Goal: Information Seeking & Learning: Learn about a topic

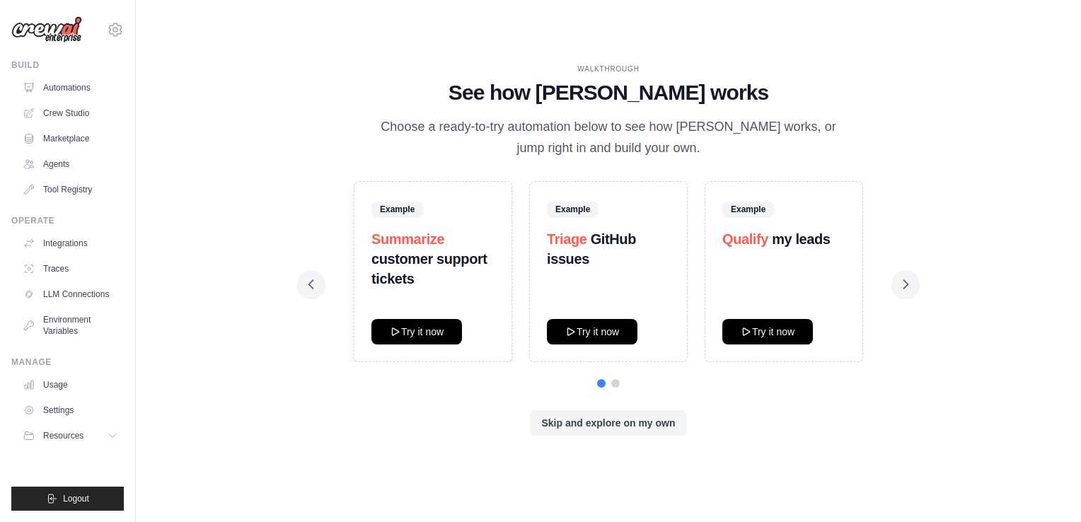
drag, startPoint x: 496, startPoint y: 94, endPoint x: 747, endPoint y: 51, distance: 254.9
click at [747, 51] on div "WALKTHROUGH See how [PERSON_NAME] works Choose a ready-to-try automation below …" at bounding box center [609, 261] width 900 height 494
click at [902, 290] on icon at bounding box center [906, 284] width 14 height 14
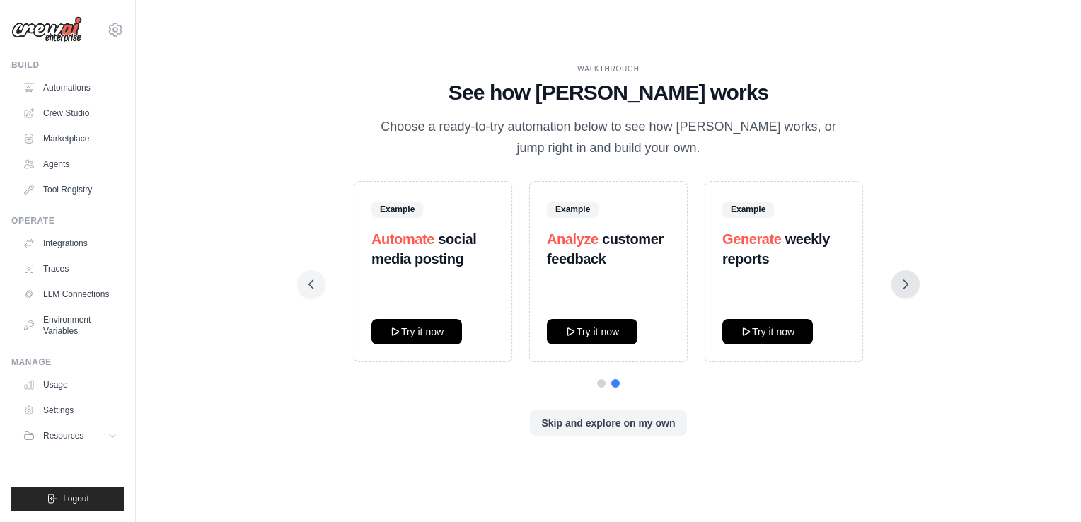
click at [902, 290] on icon at bounding box center [906, 284] width 14 height 14
click at [306, 296] on button at bounding box center [311, 284] width 28 height 28
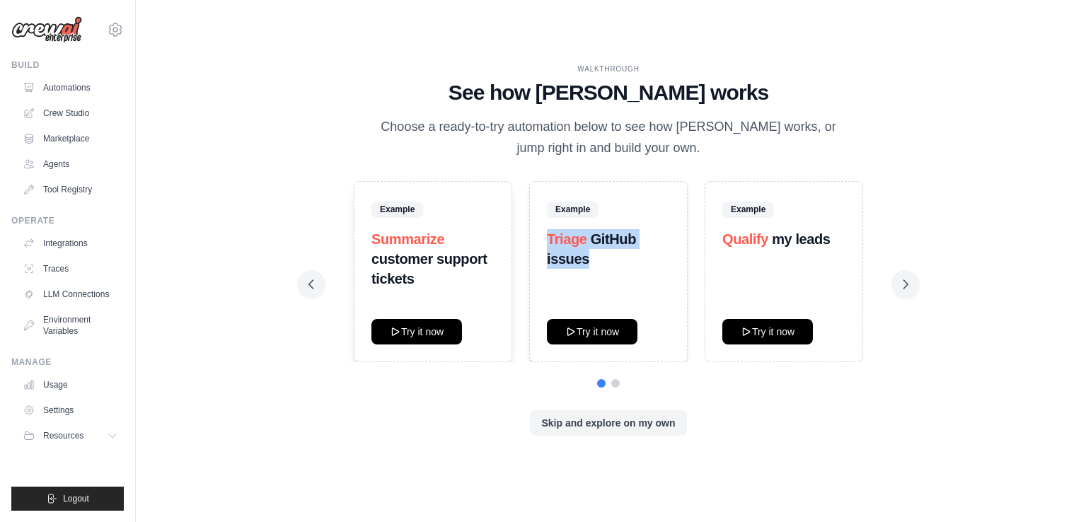
drag, startPoint x: 538, startPoint y: 231, endPoint x: 630, endPoint y: 255, distance: 95.1
click at [630, 255] on div "Example Triage GitHub issues Try it now" at bounding box center [608, 271] width 159 height 181
click at [453, 417] on div "Skip and explore on my own" at bounding box center [609, 422] width 600 height 25
click at [900, 285] on icon at bounding box center [906, 284] width 14 height 14
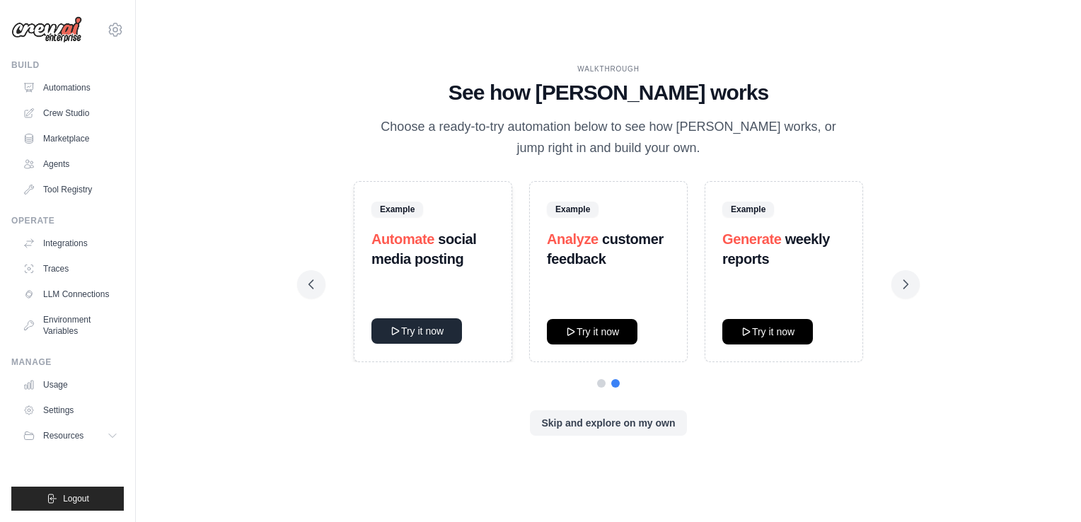
click at [429, 344] on button "Try it now" at bounding box center [416, 330] width 91 height 25
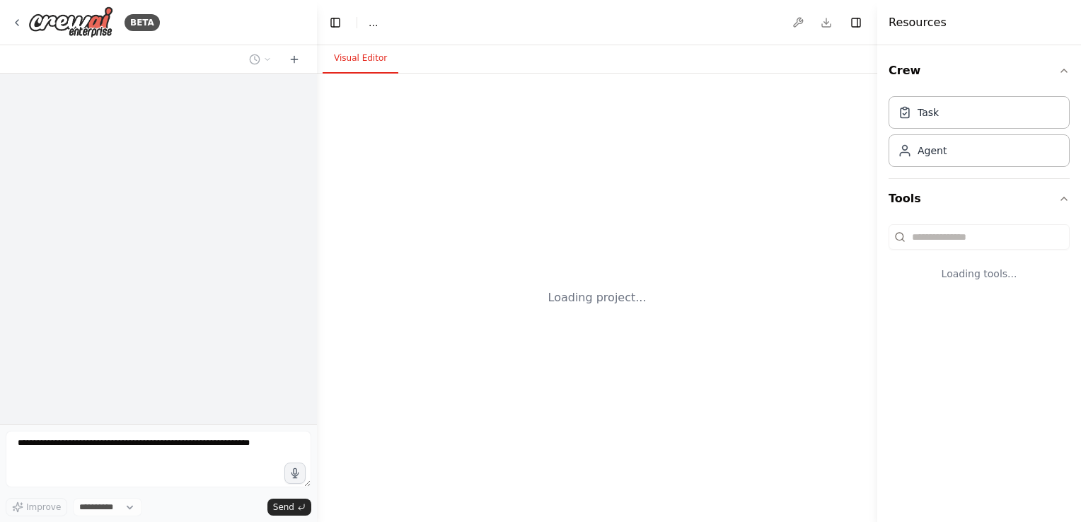
select select "****"
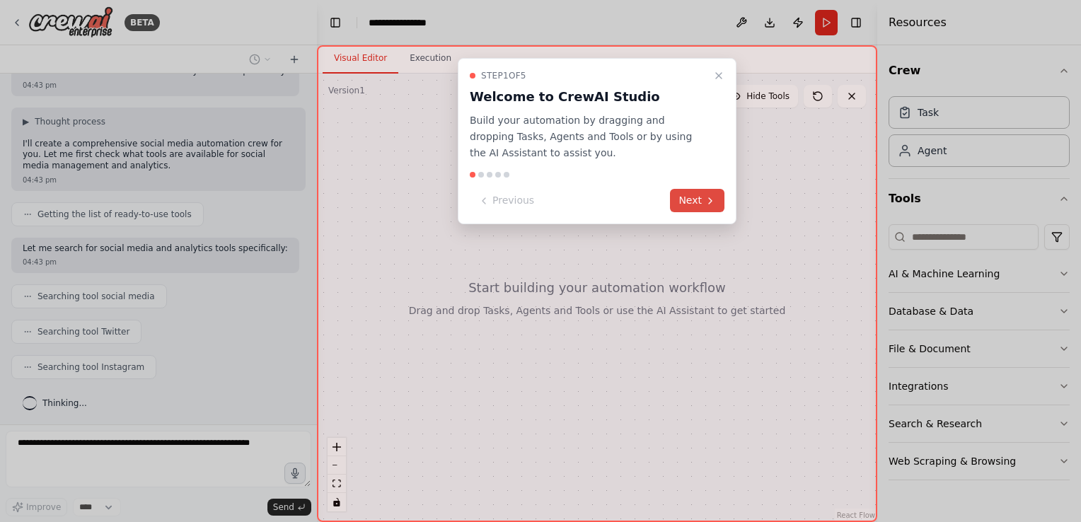
scroll to position [270, 0]
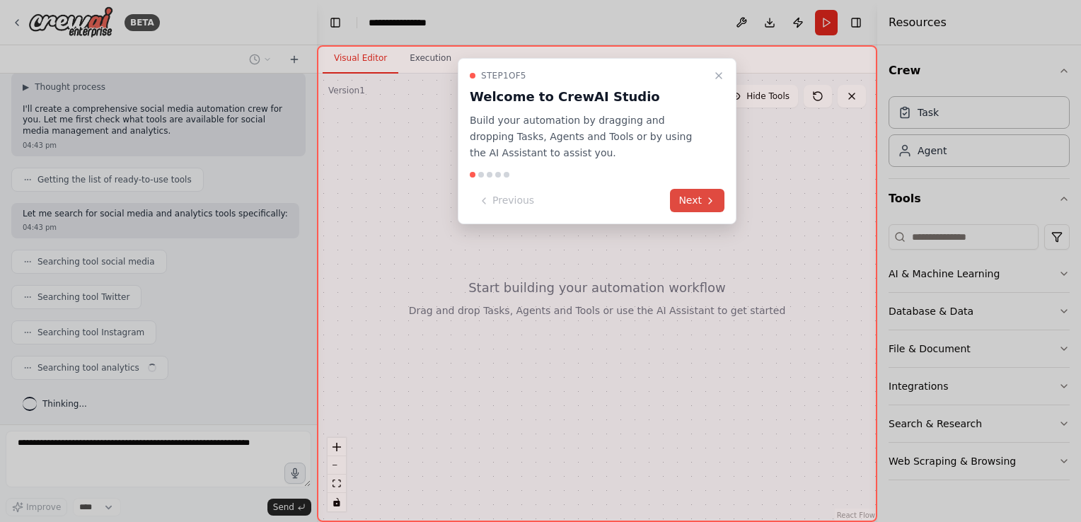
click at [702, 200] on button "Next" at bounding box center [697, 200] width 54 height 23
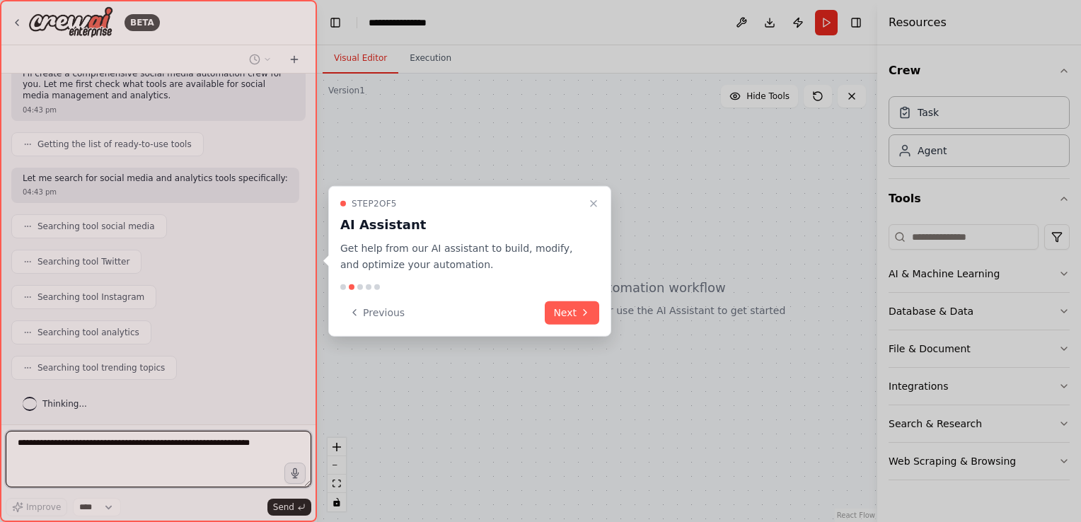
scroll to position [387, 0]
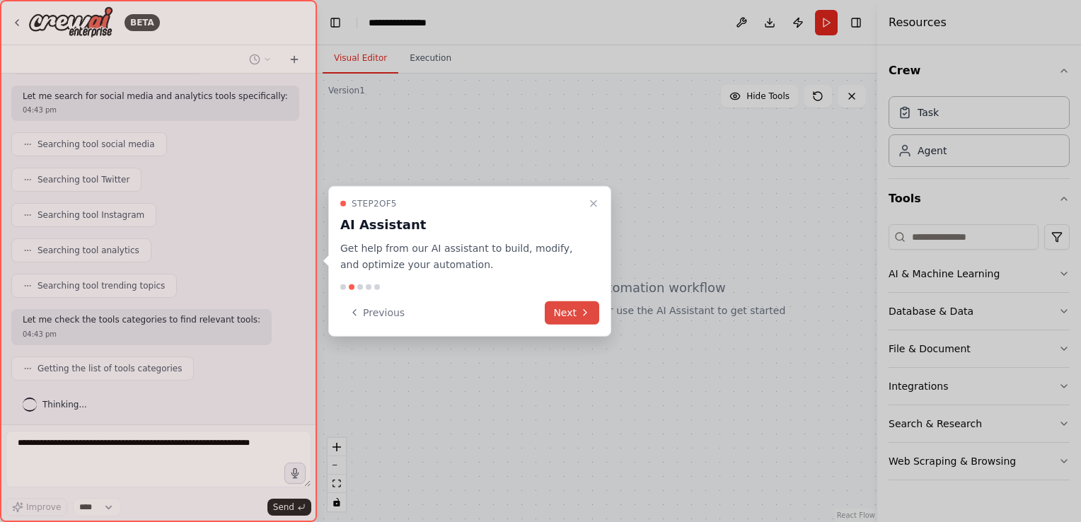
click at [580, 301] on button "Next" at bounding box center [572, 312] width 54 height 23
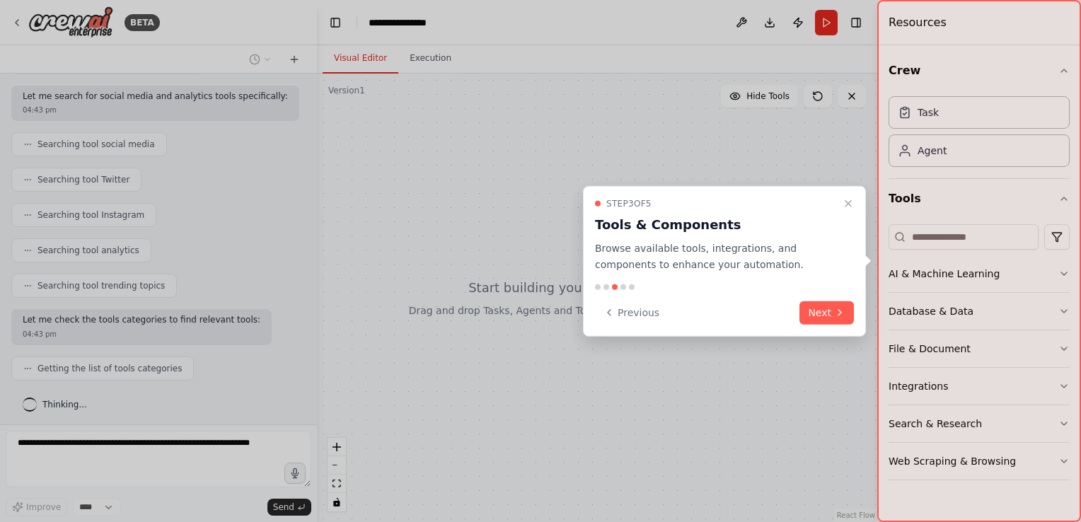
scroll to position [422, 0]
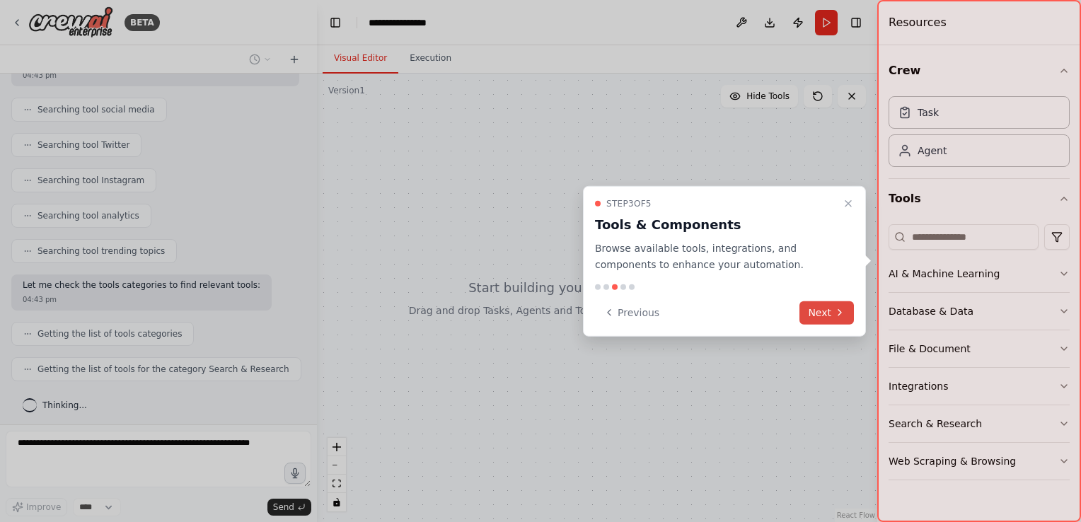
click at [842, 316] on icon at bounding box center [839, 312] width 11 height 11
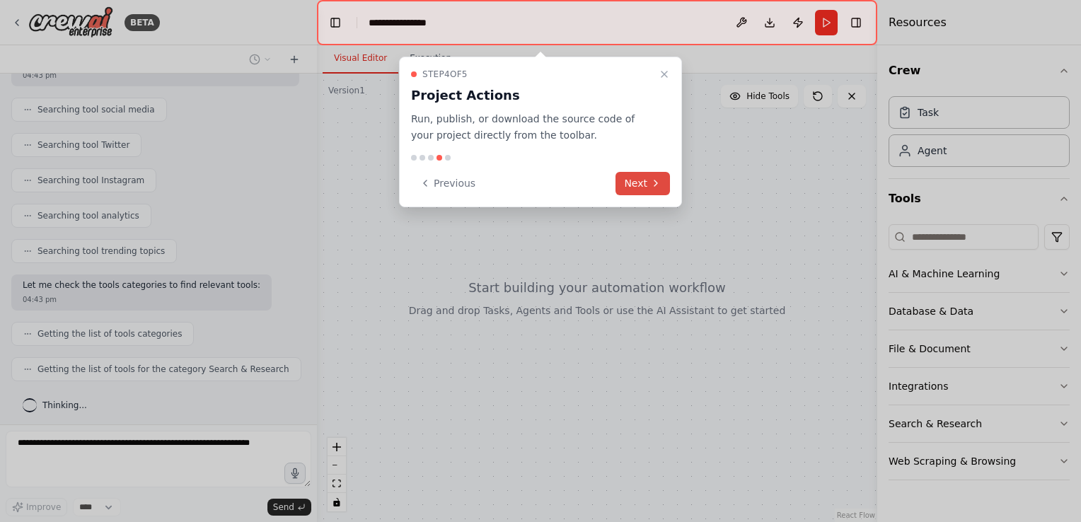
click at [647, 191] on button "Next" at bounding box center [643, 183] width 54 height 23
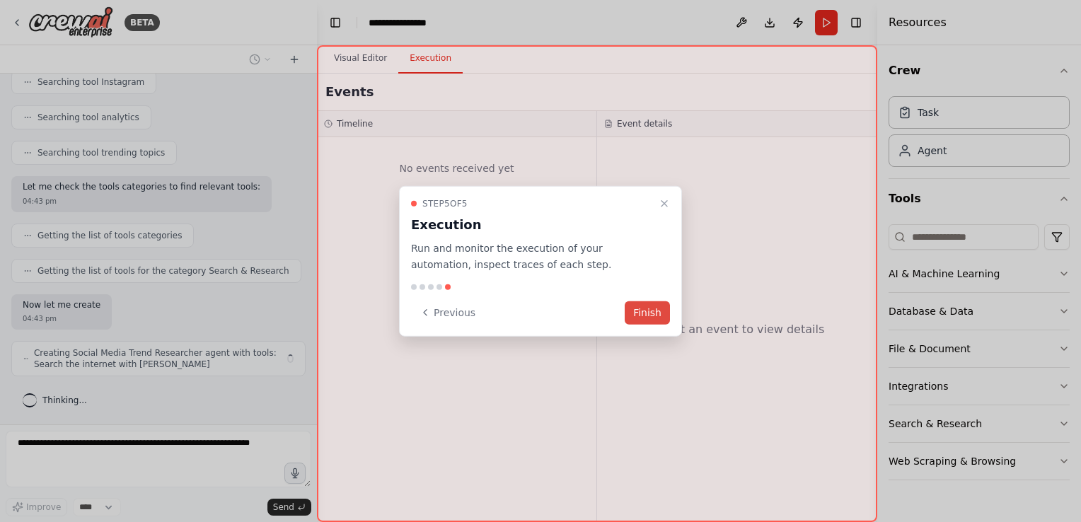
click at [661, 316] on button "Finish" at bounding box center [647, 312] width 45 height 23
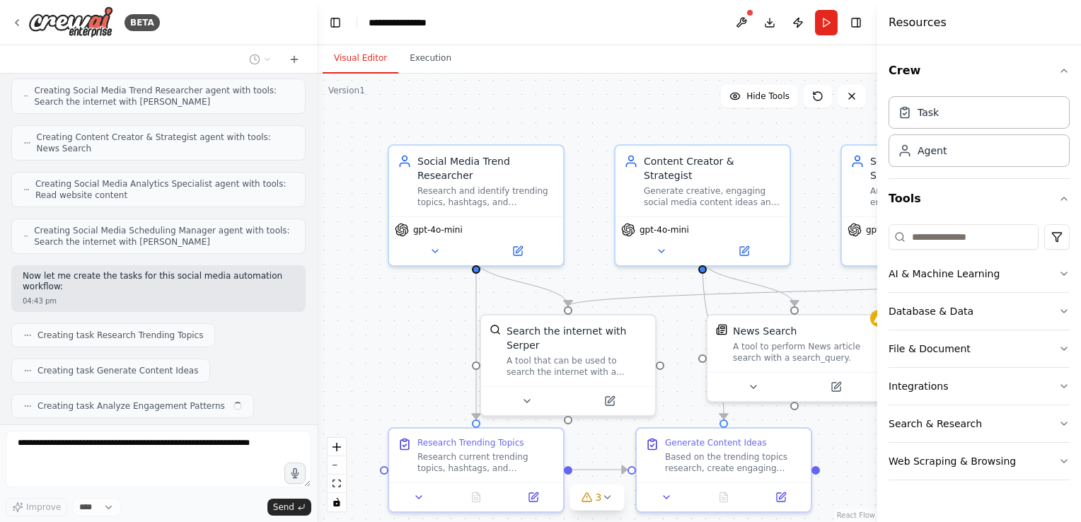
scroll to position [841, 0]
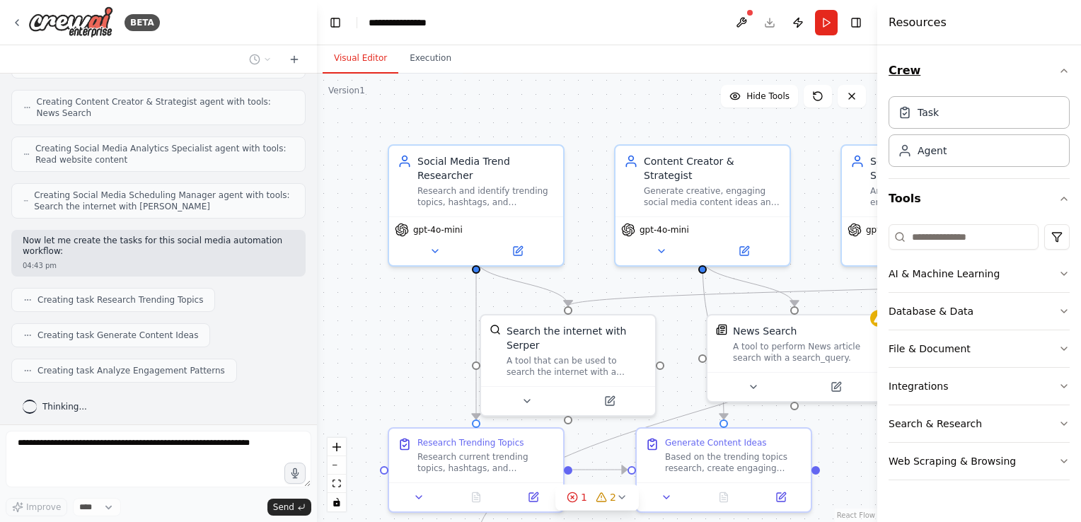
click at [1067, 69] on icon "button" at bounding box center [1064, 70] width 11 height 11
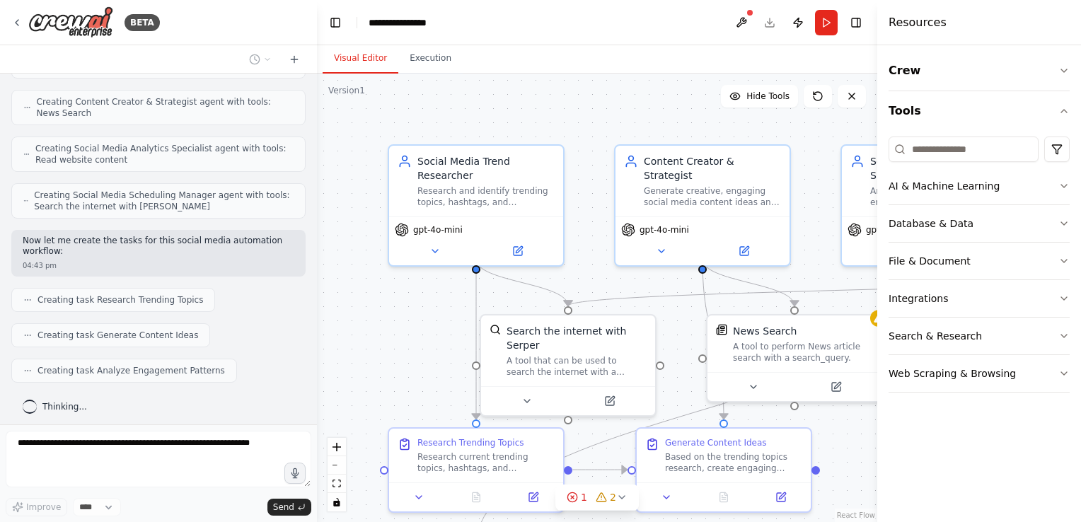
click at [836, 125] on div ".deletable-edge-delete-btn { width: 20px; height: 20px; border: 0px solid #ffff…" at bounding box center [597, 298] width 560 height 449
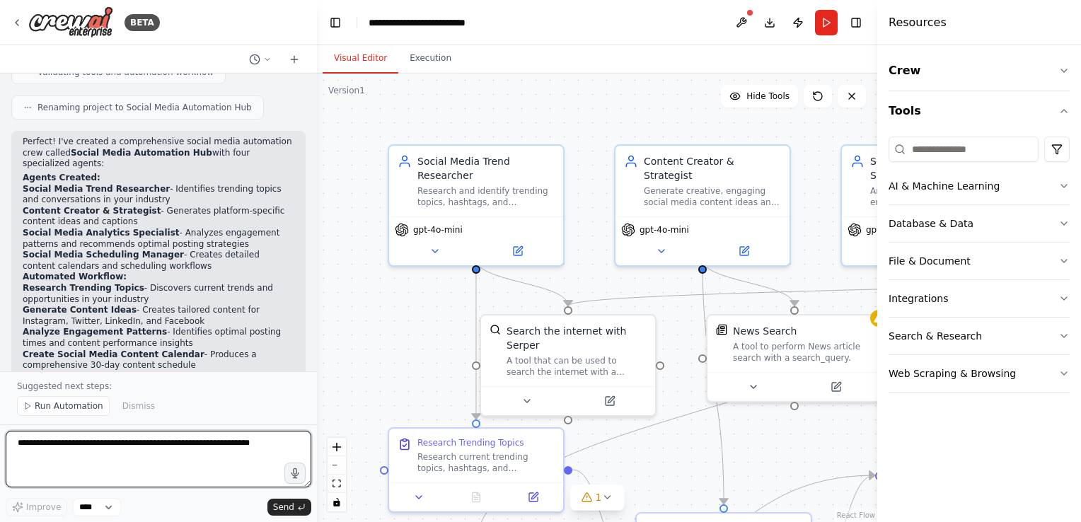
scroll to position [1471, 0]
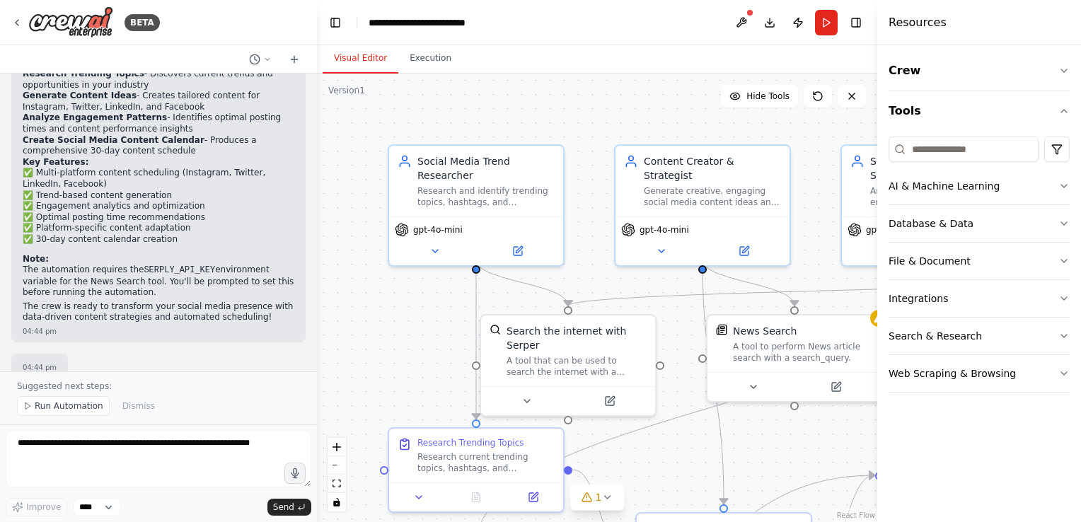
click at [413, 127] on div ".deletable-edge-delete-btn { width: 20px; height: 20px; border: 0px solid #ffff…" at bounding box center [597, 298] width 560 height 449
click at [851, 123] on div ".deletable-edge-delete-btn { width: 20px; height: 20px; border: 0px solid #ffff…" at bounding box center [597, 298] width 560 height 449
click at [798, 146] on div ".deletable-edge-delete-btn { width: 20px; height: 20px; border: 0px solid #ffff…" at bounding box center [597, 298] width 560 height 449
click at [615, 108] on div ".deletable-edge-delete-btn { width: 20px; height: 20px; border: 0px solid #ffff…" at bounding box center [597, 298] width 560 height 449
click at [835, 137] on div ".deletable-edge-delete-btn { width: 20px; height: 20px; border: 0px solid #ffff…" at bounding box center [597, 298] width 560 height 449
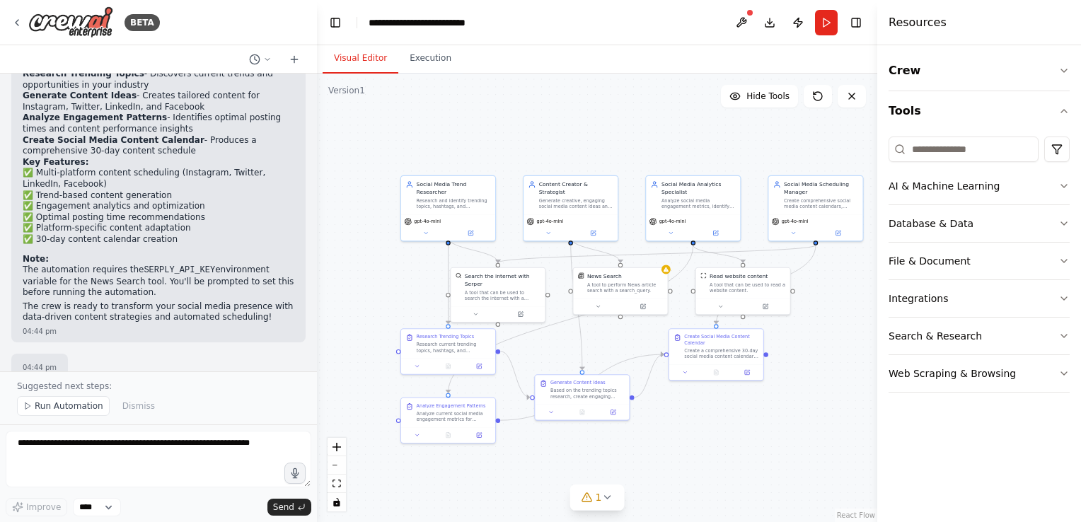
drag, startPoint x: 713, startPoint y: 198, endPoint x: 549, endPoint y: 117, distance: 182.9
click at [549, 117] on div ".deletable-edge-delete-btn { width: 20px; height: 20px; border: 0px solid #ffff…" at bounding box center [597, 298] width 560 height 449
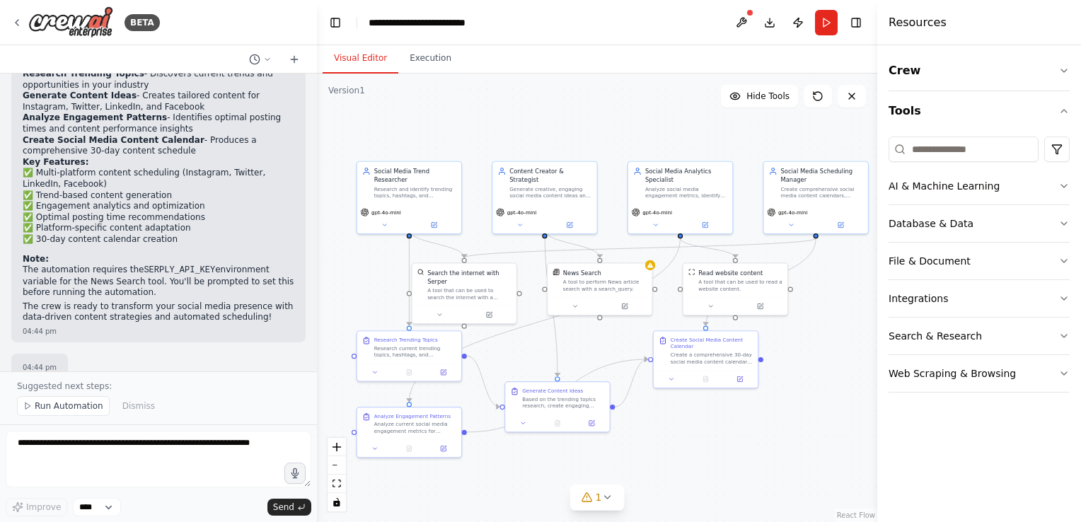
drag, startPoint x: 628, startPoint y: 147, endPoint x: 598, endPoint y: 126, distance: 37.1
click at [598, 126] on div ".deletable-edge-delete-btn { width: 20px; height: 20px; border: 0px solid #ffff…" at bounding box center [597, 298] width 560 height 449
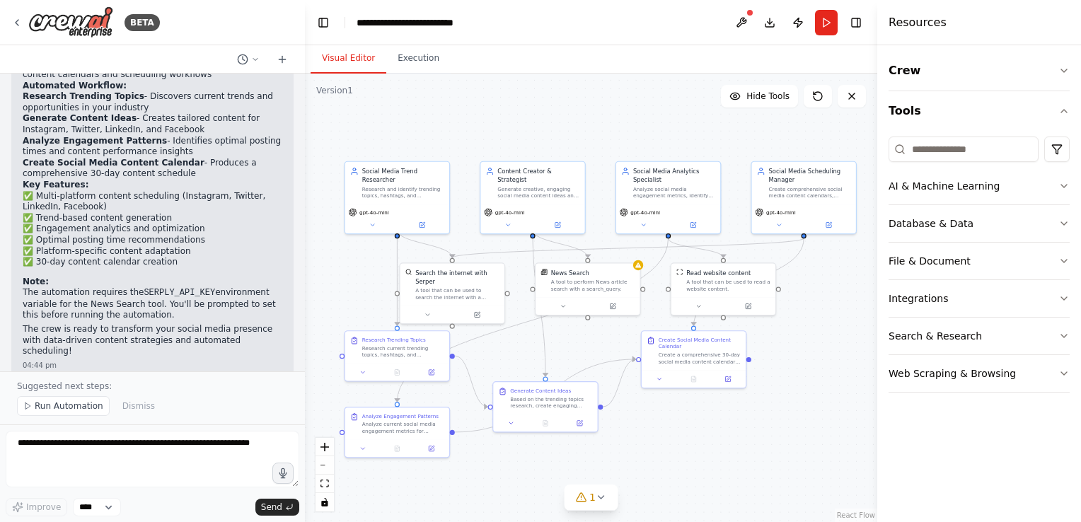
drag, startPoint x: 316, startPoint y: 317, endPoint x: 305, endPoint y: 274, distance: 44.5
click at [305, 274] on div "BETA Create a crew that schedules and publishes social media content across mul…" at bounding box center [540, 261] width 1081 height 522
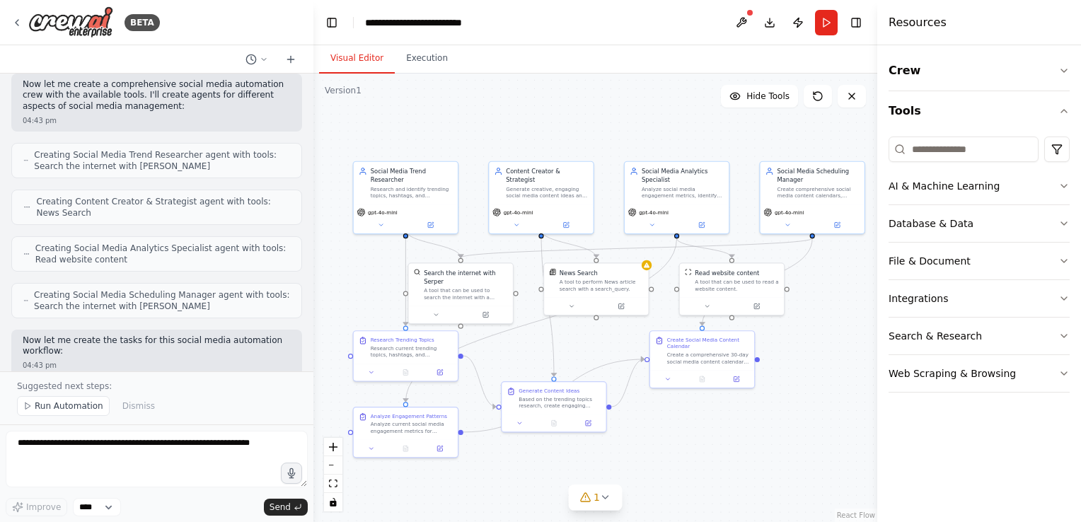
drag, startPoint x: 299, startPoint y: 328, endPoint x: 314, endPoint y: 174, distance: 155.0
click at [314, 174] on div "BETA Create a crew that schedules and publishes social media content across mul…" at bounding box center [540, 261] width 1081 height 522
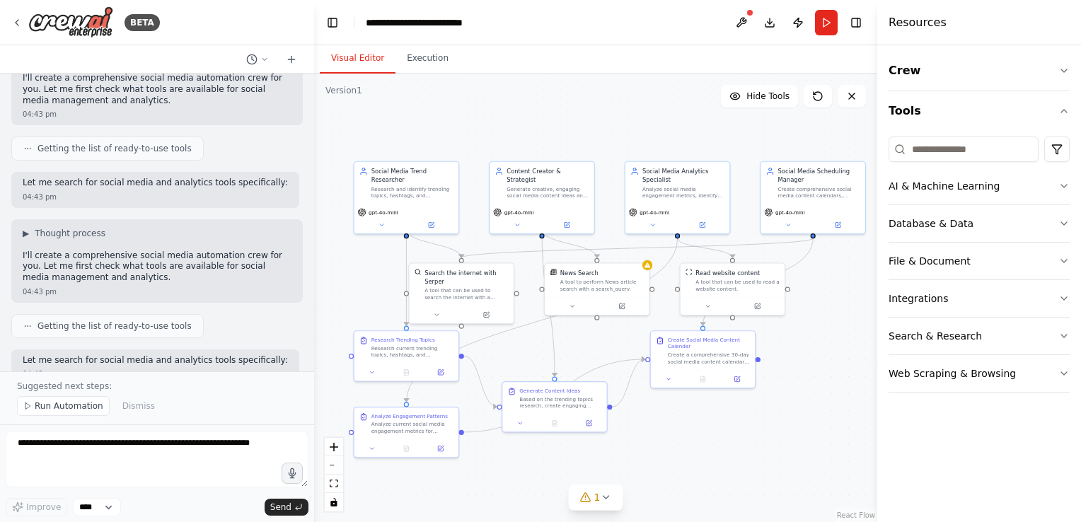
scroll to position [108, 0]
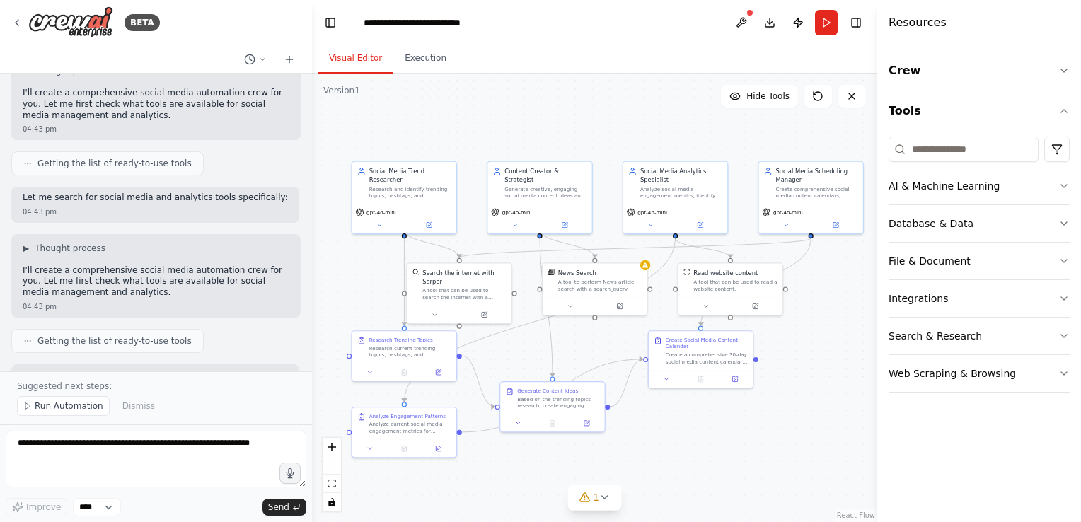
drag, startPoint x: 309, startPoint y: 118, endPoint x: 320, endPoint y: 100, distance: 21.0
click at [320, 100] on div "BETA Create a crew that schedules and publishes social media content across mul…" at bounding box center [540, 261] width 1081 height 522
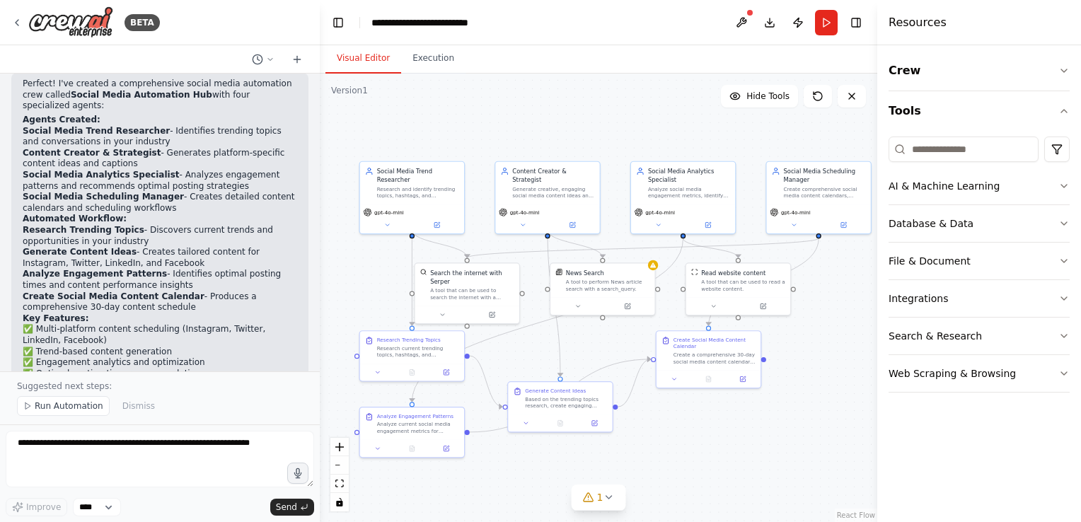
scroll to position [1314, 0]
click at [396, 184] on div "Research and identify trending topics, hashtags, and conversations in {industry…" at bounding box center [418, 190] width 82 height 13
click at [373, 122] on div ".deletable-edge-delete-btn { width: 20px; height: 20px; border: 0px solid #ffff…" at bounding box center [599, 298] width 558 height 449
click at [577, 281] on div "A tool to perform News article search with a search_query." at bounding box center [609, 284] width 84 height 13
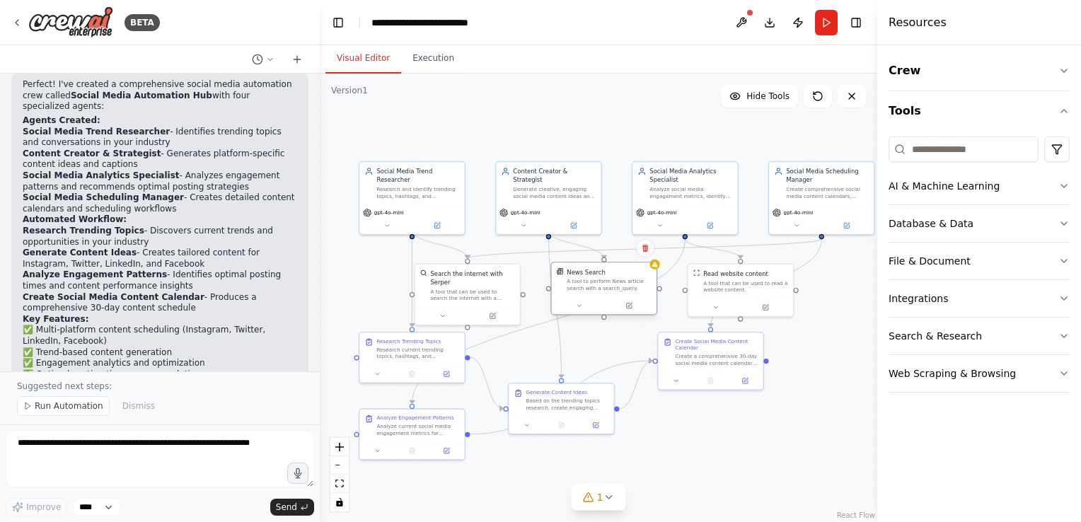
click at [577, 281] on div "A tool to perform News article search with a search_query." at bounding box center [609, 284] width 84 height 13
click at [577, 119] on div ".deletable-edge-delete-btn { width: 20px; height: 20px; border: 0px solid #ffff…" at bounding box center [599, 298] width 558 height 449
click at [610, 495] on icon at bounding box center [608, 497] width 11 height 11
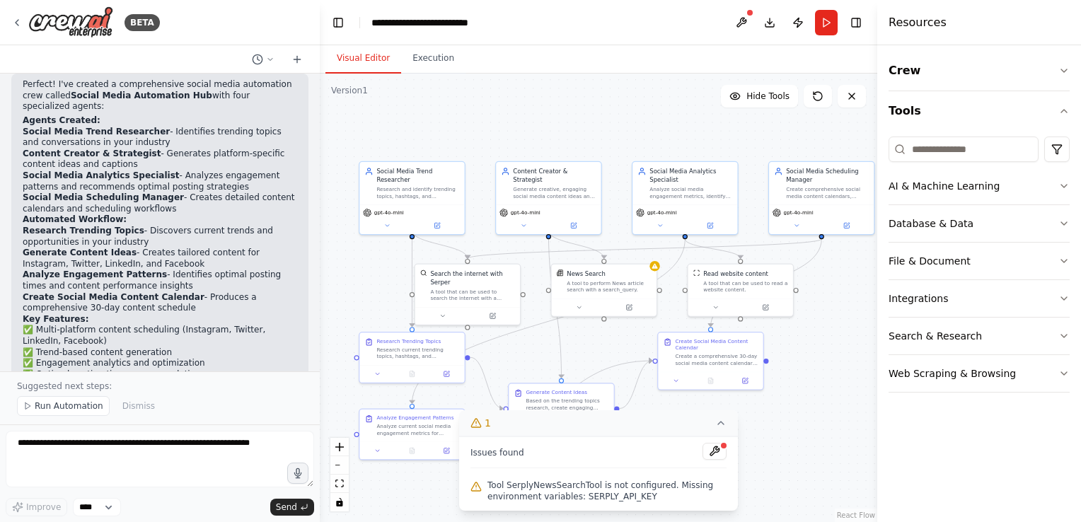
click at [529, 122] on div ".deletable-edge-delete-btn { width: 20px; height: 20px; border: 0px solid #ffff…" at bounding box center [599, 298] width 558 height 449
click at [572, 219] on button at bounding box center [574, 224] width 48 height 10
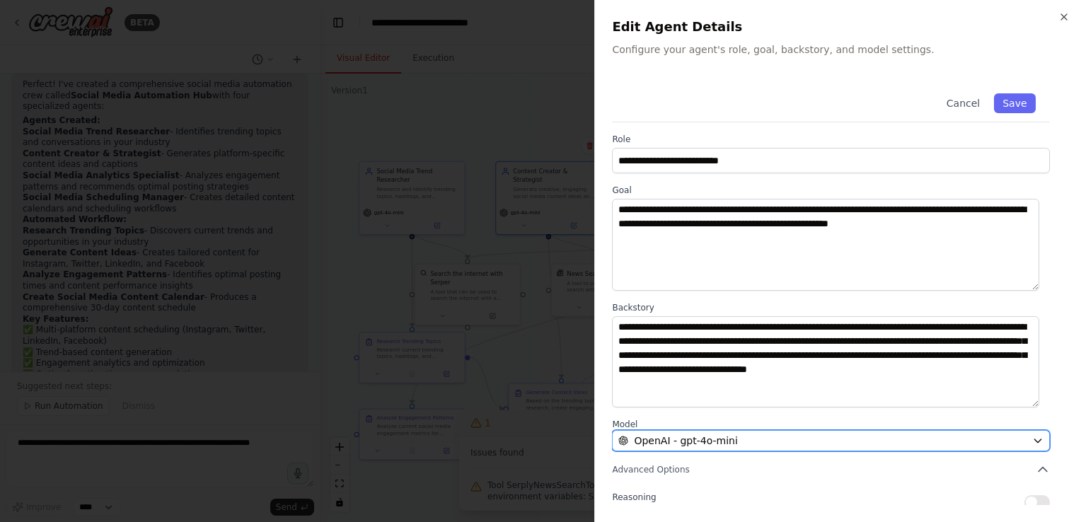
click at [873, 447] on div "OpenAI - gpt-4o-mini" at bounding box center [822, 441] width 408 height 14
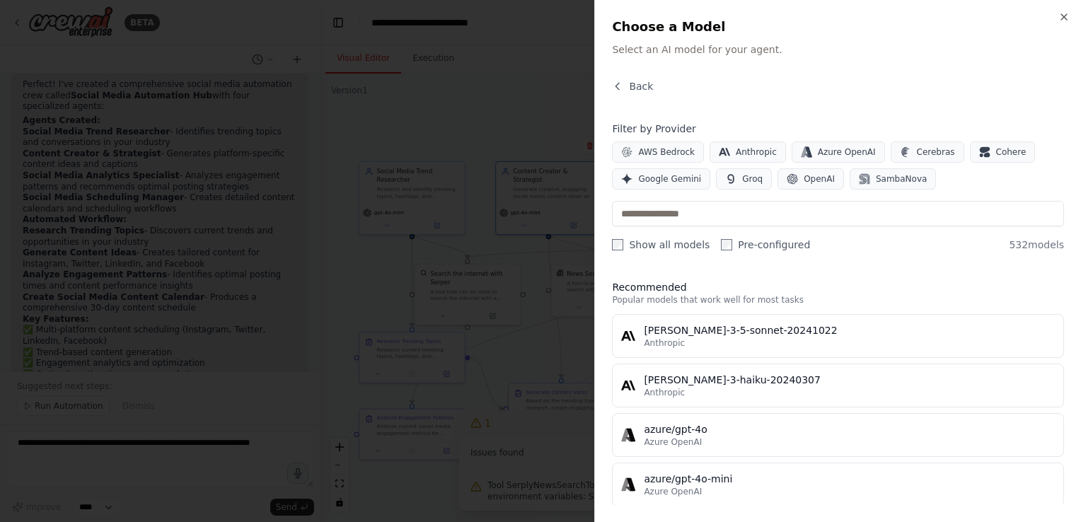
click at [511, 120] on div at bounding box center [540, 261] width 1081 height 522
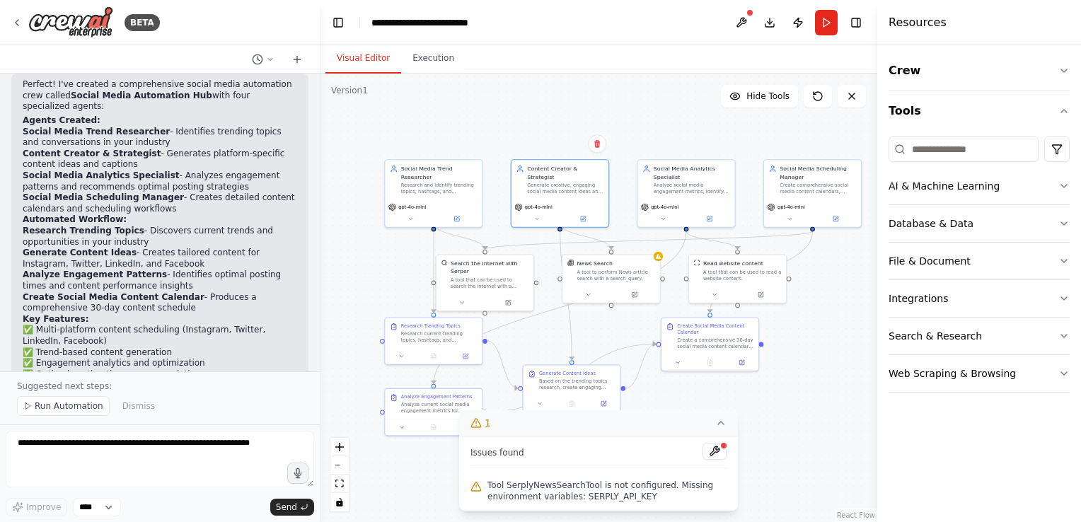
click at [728, 425] on button "1" at bounding box center [598, 423] width 279 height 26
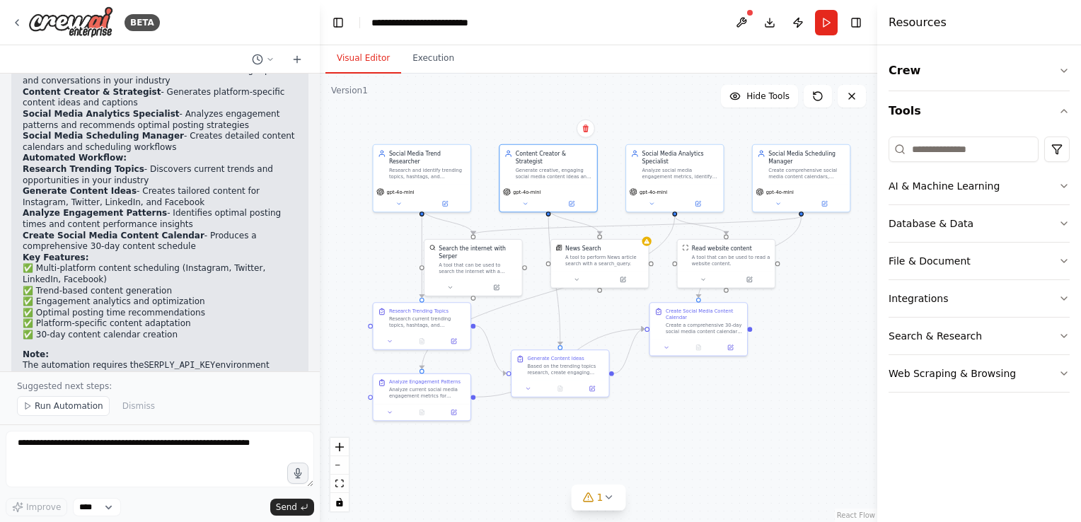
scroll to position [1471, 0]
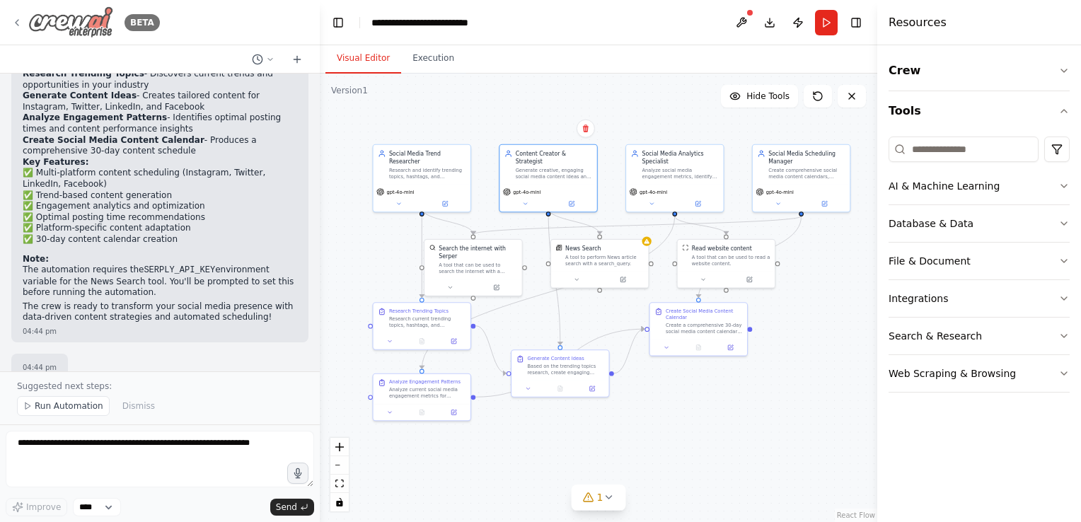
click at [11, 22] on icon at bounding box center [16, 22] width 11 height 11
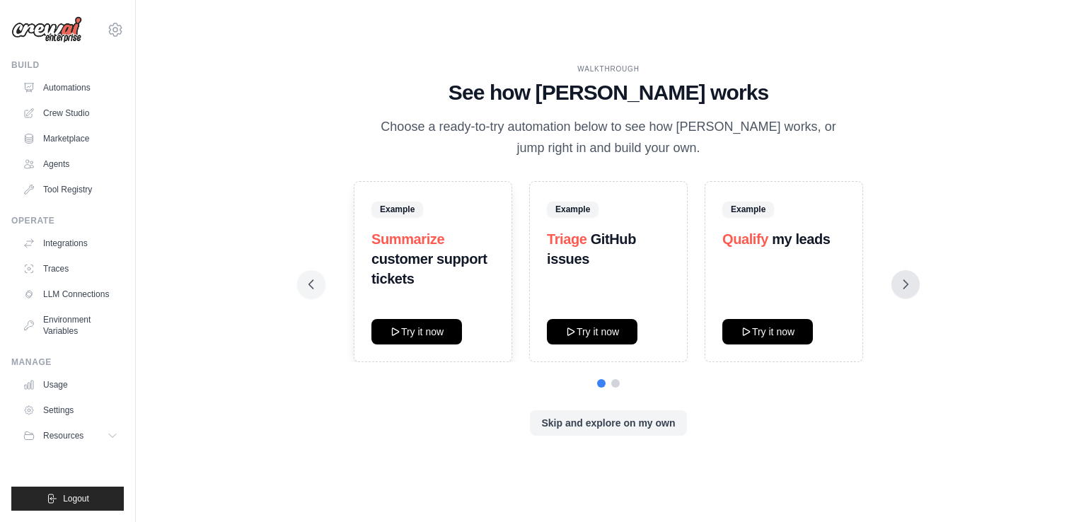
click at [906, 291] on icon at bounding box center [906, 284] width 14 height 14
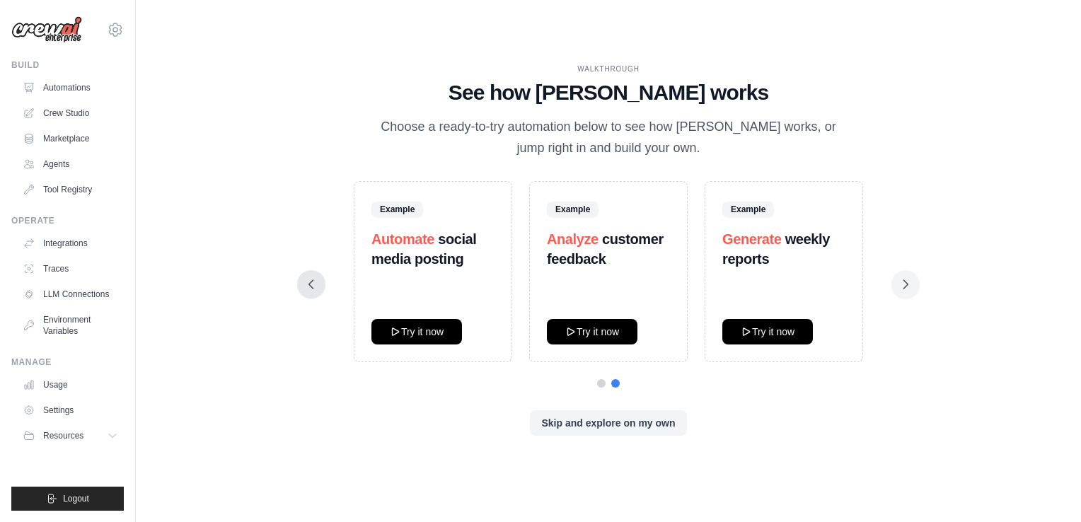
click at [310, 284] on icon at bounding box center [311, 284] width 4 height 8
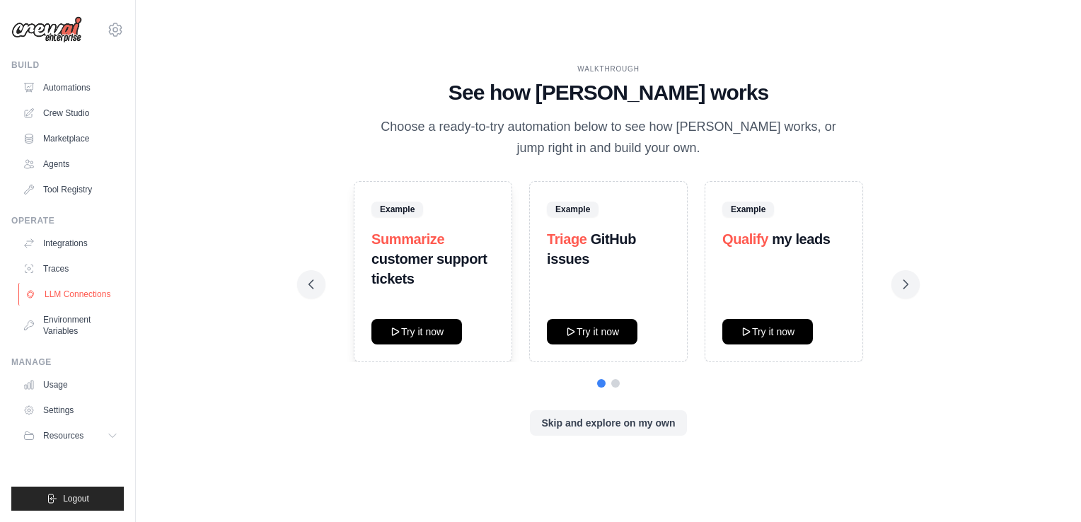
click at [72, 291] on link "LLM Connections" at bounding box center [71, 294] width 107 height 23
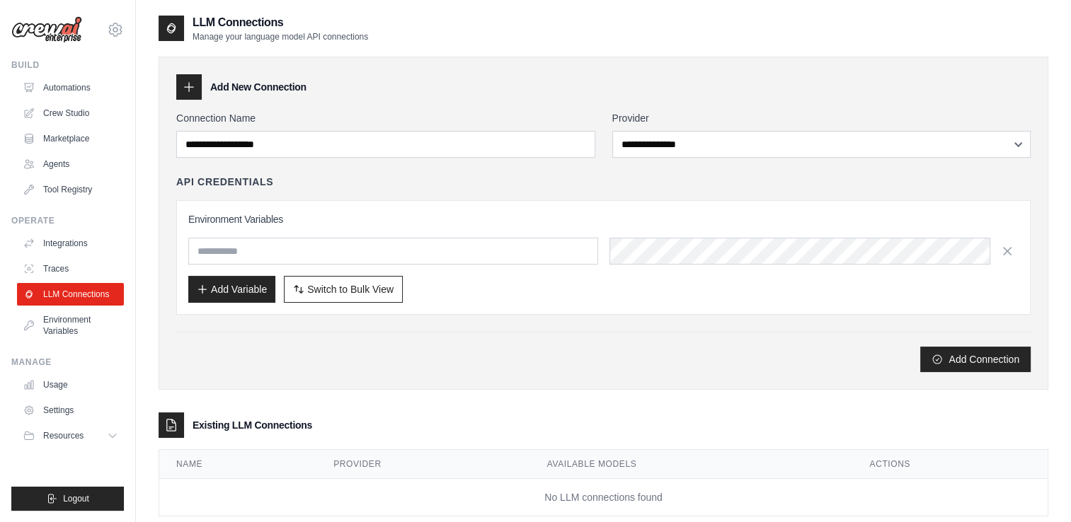
scroll to position [28, 0]
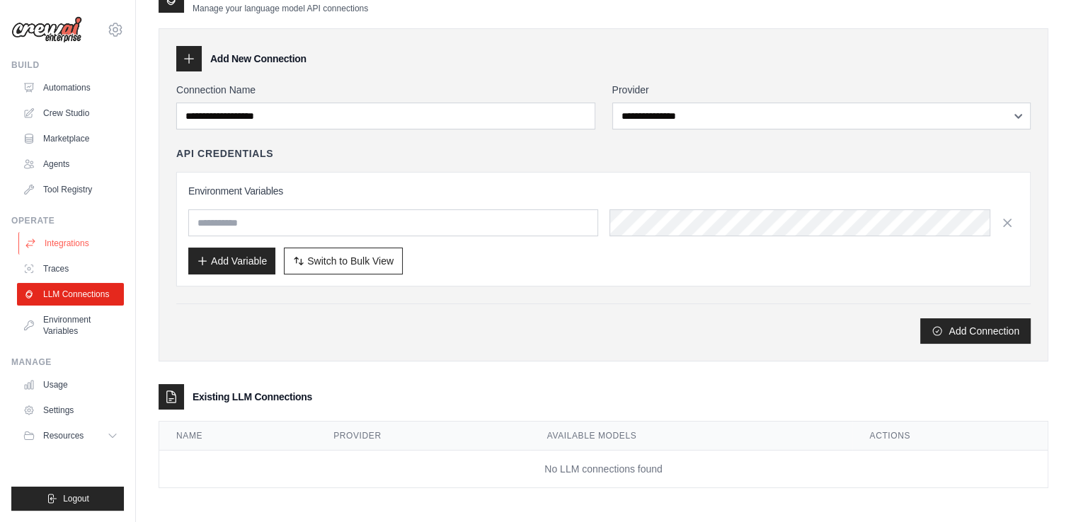
click at [67, 243] on link "Integrations" at bounding box center [71, 243] width 107 height 23
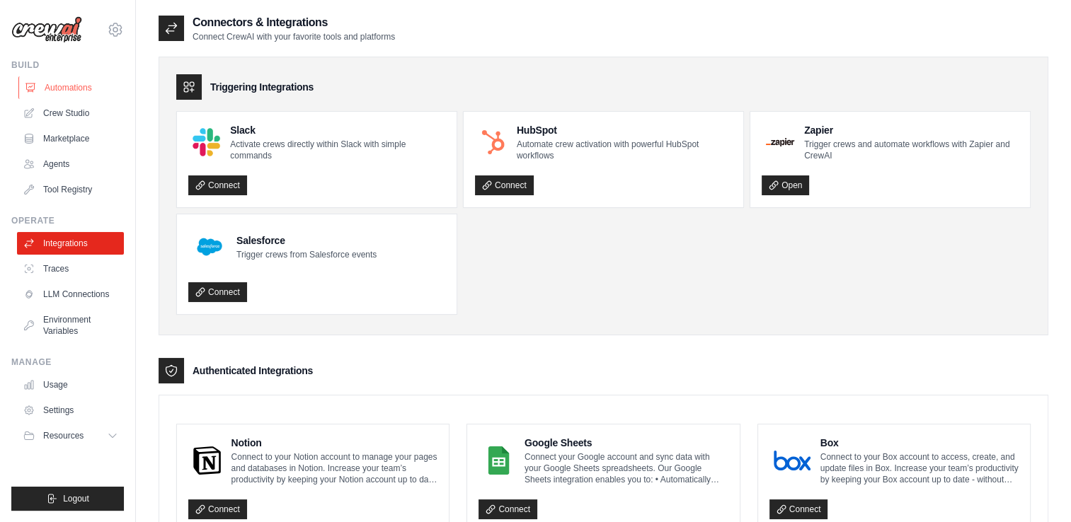
click at [47, 81] on link "Automations" at bounding box center [71, 87] width 107 height 23
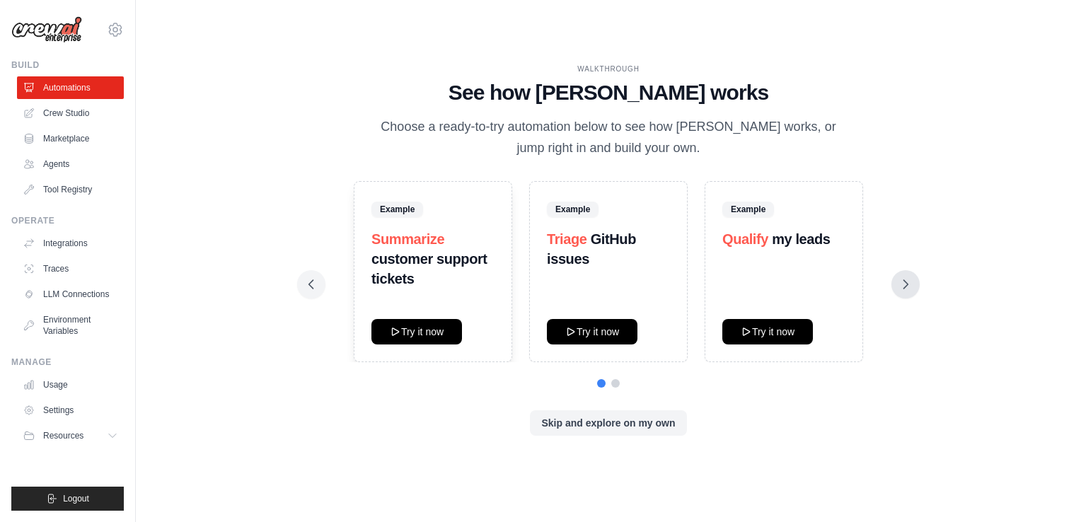
drag, startPoint x: 930, startPoint y: 340, endPoint x: 903, endPoint y: 289, distance: 58.2
click at [903, 289] on div "WALKTHROUGH See how CrewAI works Choose a ready-to-try automation below to see …" at bounding box center [609, 261] width 900 height 494
click at [903, 289] on icon at bounding box center [906, 284] width 14 height 14
